Goal: Information Seeking & Learning: Find specific fact

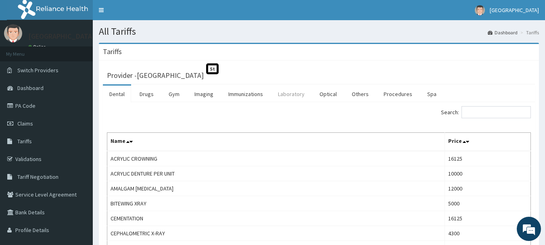
click at [285, 91] on link "Laboratory" at bounding box center [291, 94] width 40 height 17
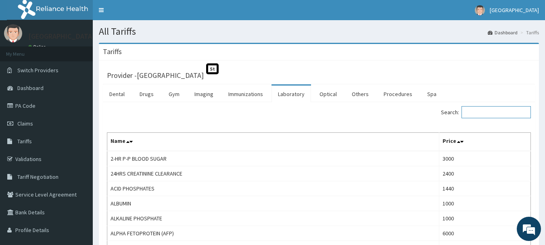
click at [474, 109] on input "Search:" at bounding box center [495, 112] width 69 height 12
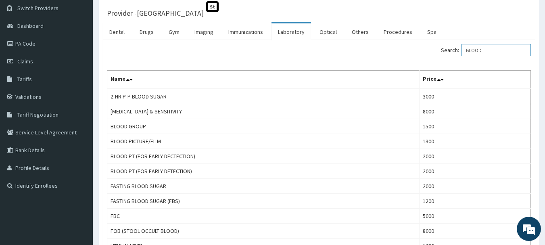
scroll to position [57, 0]
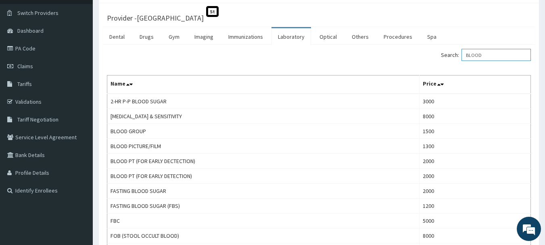
click at [500, 49] on input "BLOOD" at bounding box center [495, 55] width 69 height 12
drag, startPoint x: 488, startPoint y: 56, endPoint x: 457, endPoint y: 61, distance: 30.8
click at [457, 61] on div "Search: BLOOD" at bounding box center [428, 56] width 206 height 14
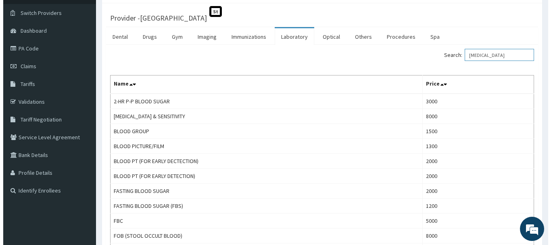
scroll to position [0, 0]
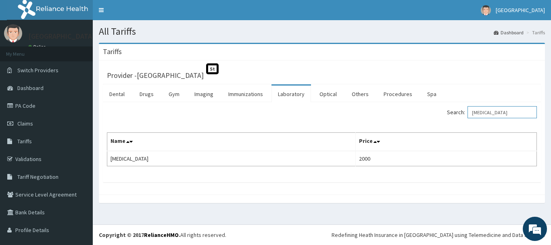
drag, startPoint x: 498, startPoint y: 115, endPoint x: 461, endPoint y: 117, distance: 37.5
click at [461, 117] on label "Search: [MEDICAL_DATA]" at bounding box center [492, 112] width 90 height 12
type input "[MEDICAL_DATA]"
click at [75, 154] on link "Validations" at bounding box center [46, 159] width 93 height 18
